Goal: Task Accomplishment & Management: Manage account settings

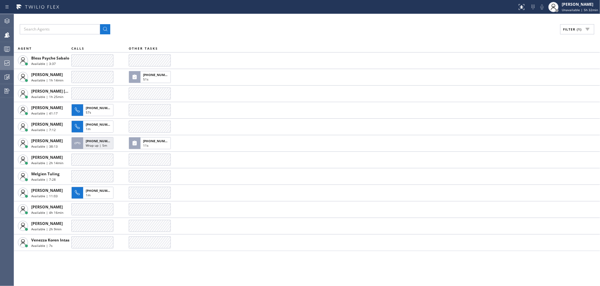
click at [6, 64] on icon at bounding box center [7, 63] width 8 height 8
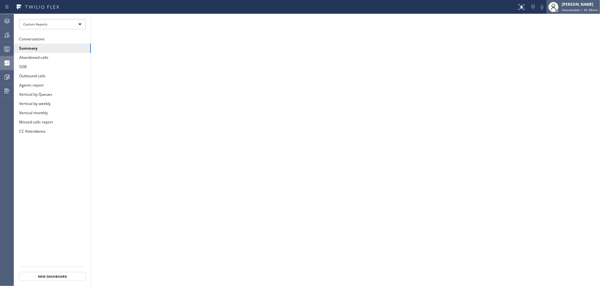
click at [570, 8] on span "Unavailable | 5h 38min" at bounding box center [579, 10] width 36 height 4
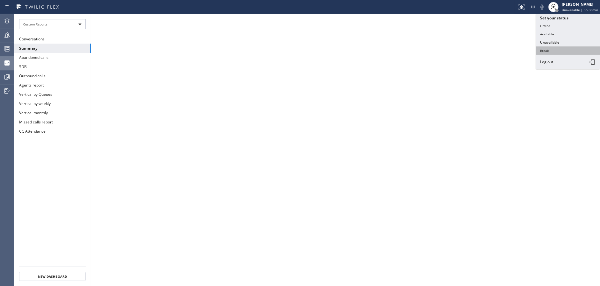
click at [559, 48] on button "Break" at bounding box center [568, 50] width 64 height 8
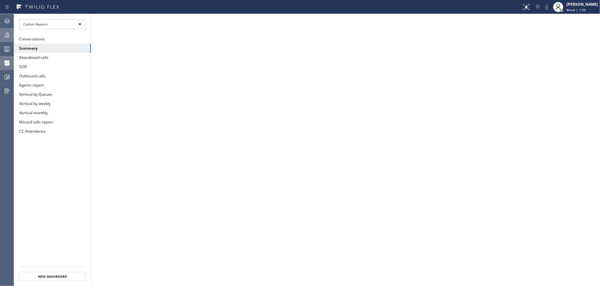
click at [4, 37] on icon at bounding box center [7, 35] width 8 height 8
